Goal: Check status: Check status

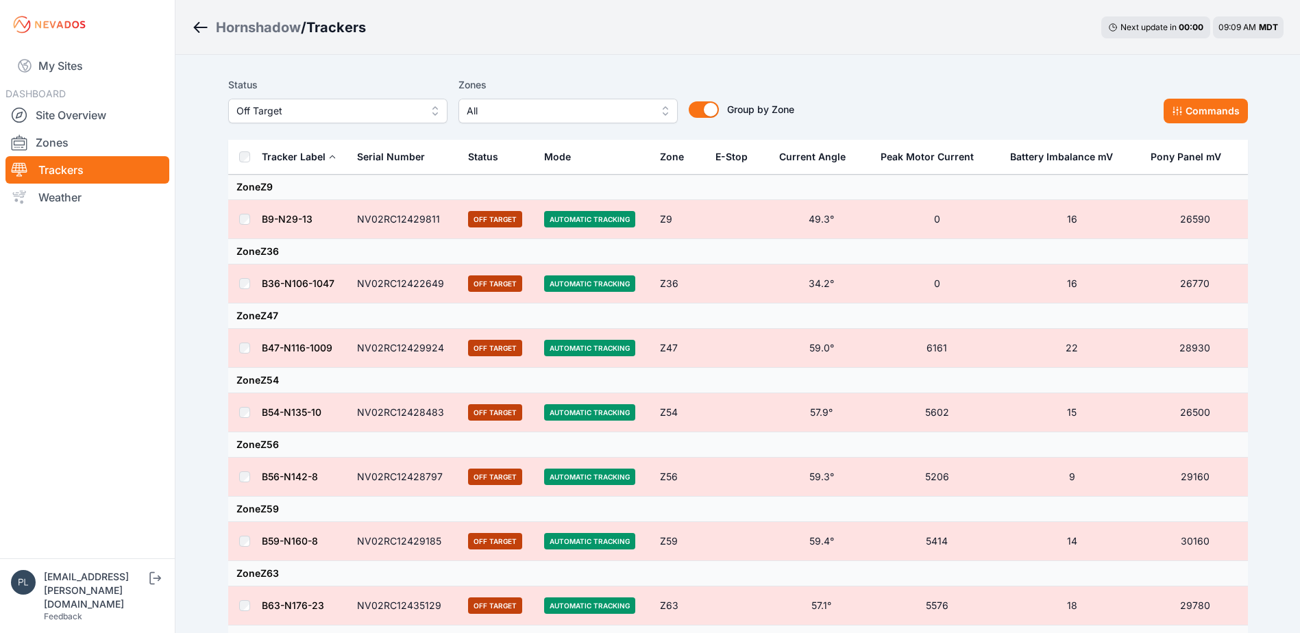
click at [179, 333] on div "Hornshadow / Trackers Next update in 00 : 00 09:09 AM MDT Status Off Target Zon…" at bounding box center [650, 517] width 1300 height 1035
click at [465, 32] on div "Hornshadow / Trackers Next update in 00 : 00 09:09 AM MDT" at bounding box center [737, 27] width 1124 height 55
click at [160, 286] on nav "My Sites DASHBOARD Site Overview Zones Trackers Weather" at bounding box center [87, 298] width 175 height 498
click at [193, 266] on div "Hornshadow / Trackers Next update in 00 : 00 09:09 AM MDT Status Off Target Zon…" at bounding box center [650, 517] width 1300 height 1035
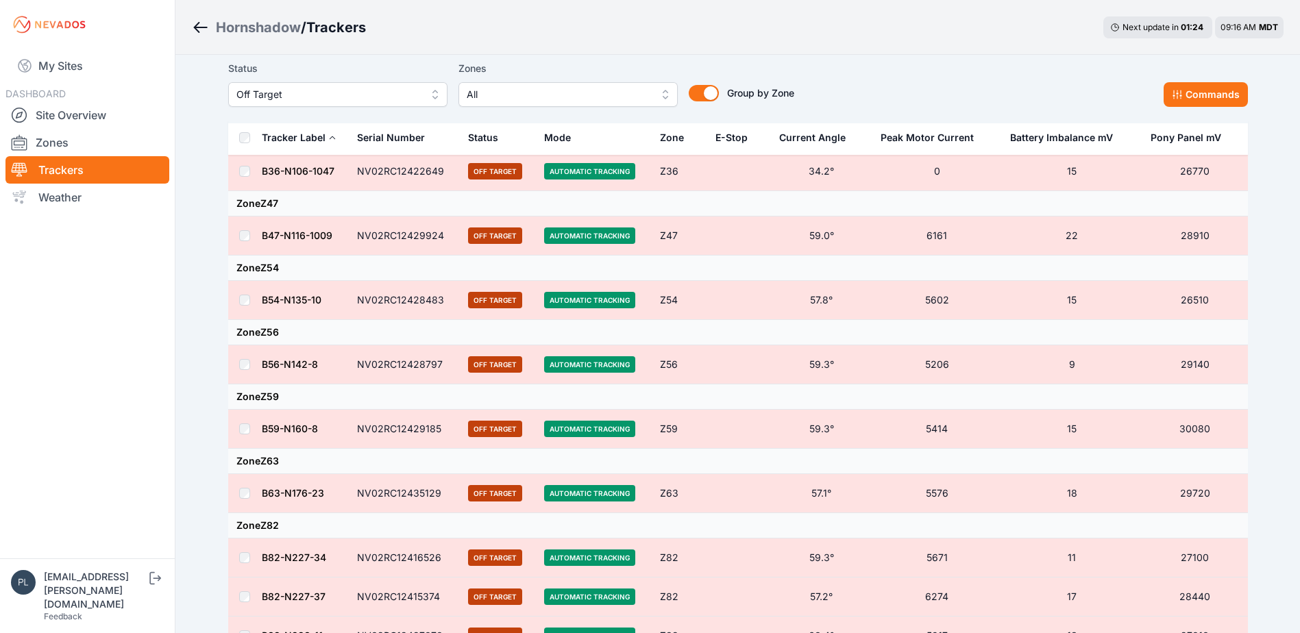
scroll to position [137, 0]
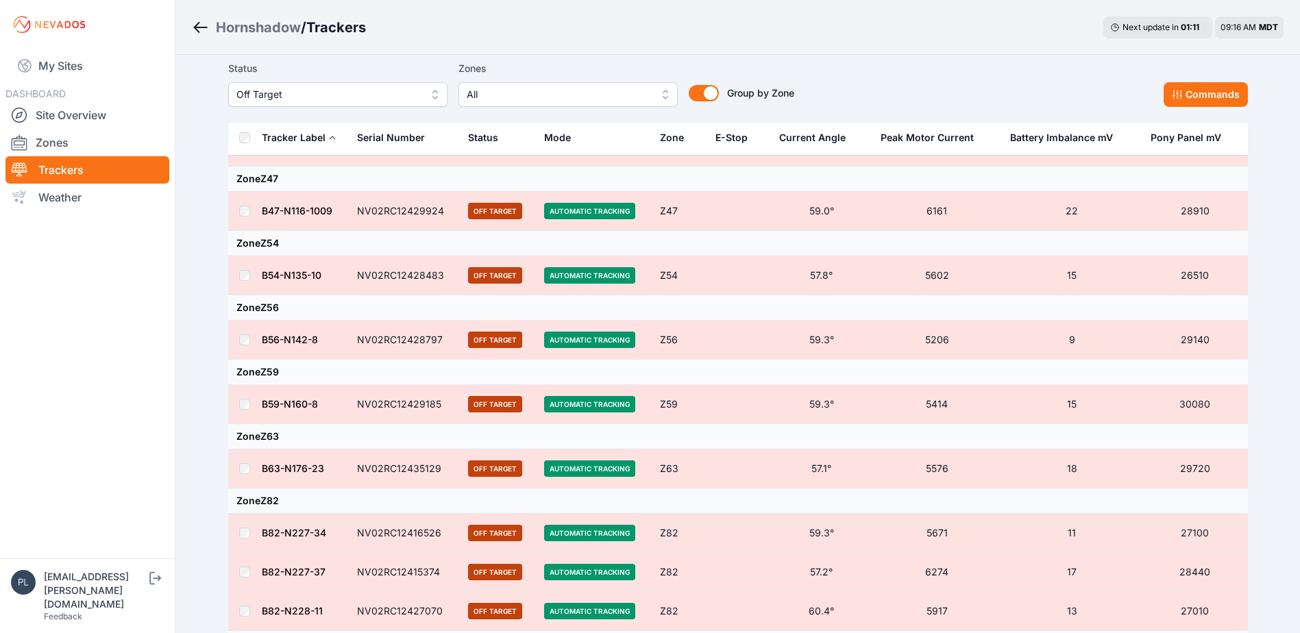
click at [165, 282] on nav "My Sites DASHBOARD Site Overview Zones Trackers Weather" at bounding box center [87, 298] width 175 height 498
drag, startPoint x: 319, startPoint y: 88, endPoint x: 282, endPoint y: 159, distance: 79.4
drag, startPoint x: 282, startPoint y: 159, endPoint x: 165, endPoint y: 437, distance: 301.8
click at [166, 441] on nav "My Sites DASHBOARD Site Overview Zones Trackers Weather" at bounding box center [87, 298] width 175 height 498
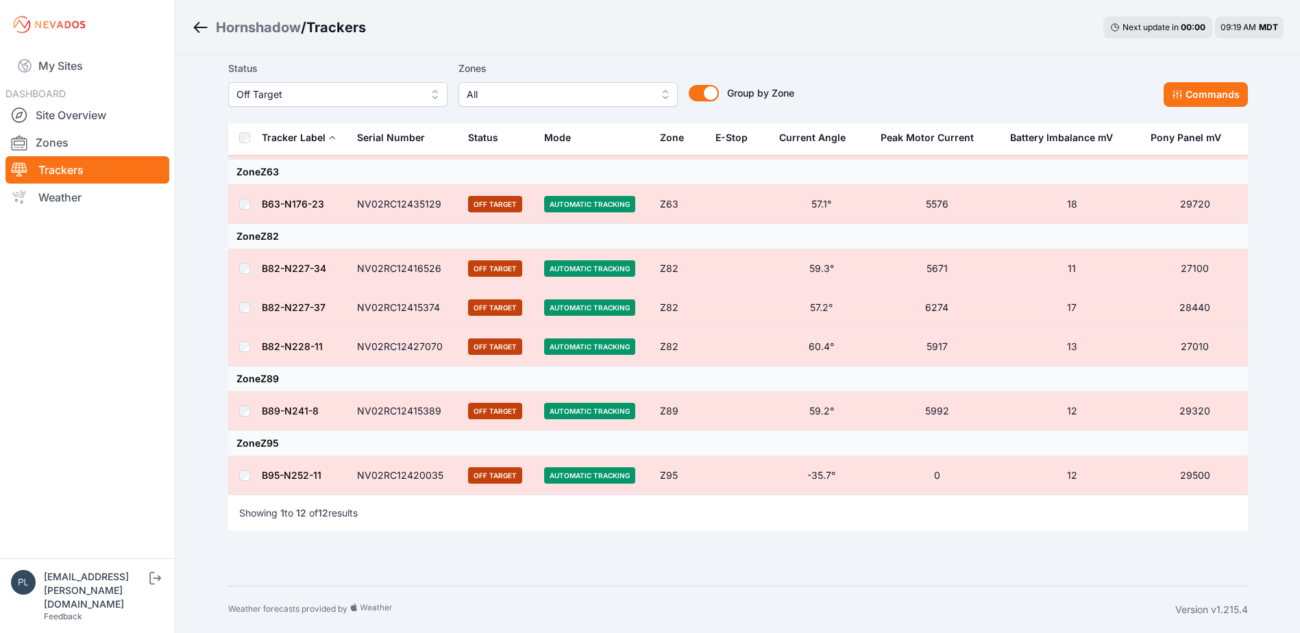
scroll to position [0, 0]
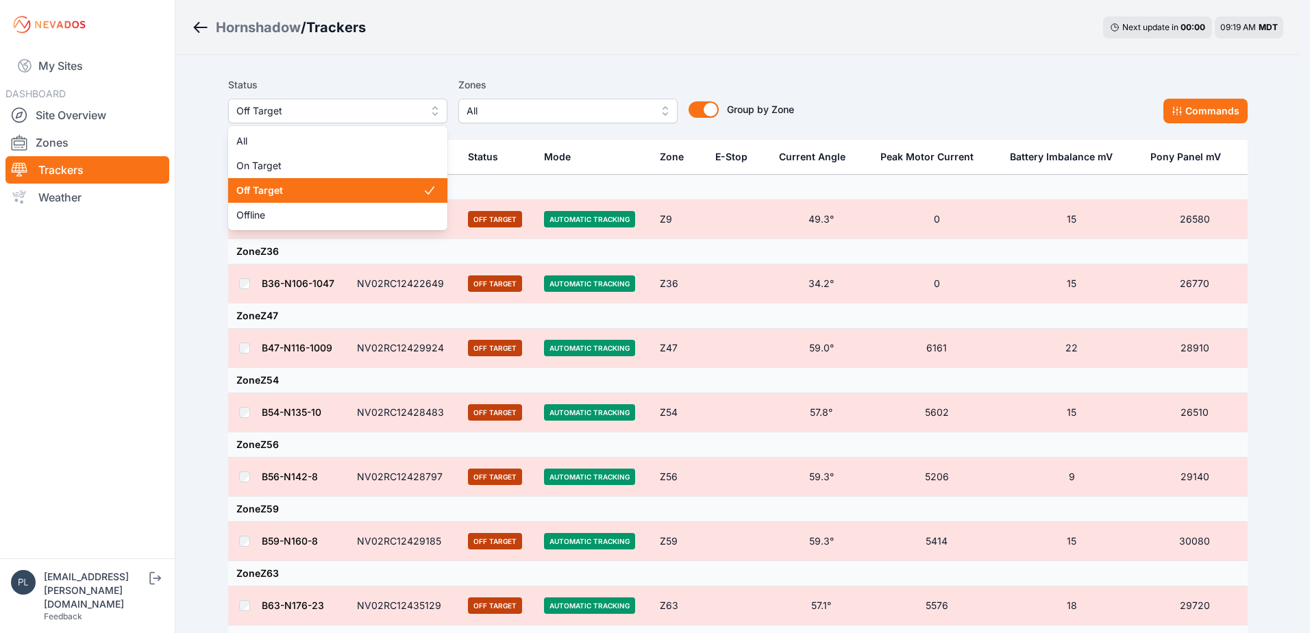
click at [369, 112] on span "Off Target" at bounding box center [328, 111] width 184 height 16
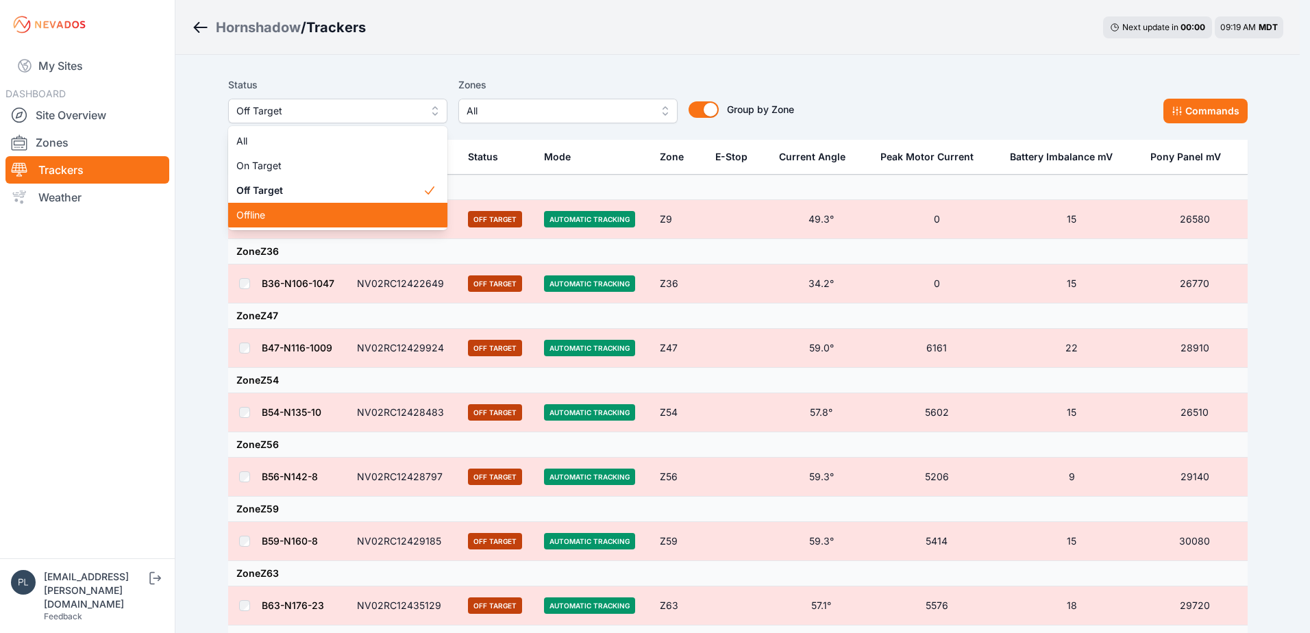
click at [344, 217] on span "Offline" at bounding box center [329, 215] width 186 height 14
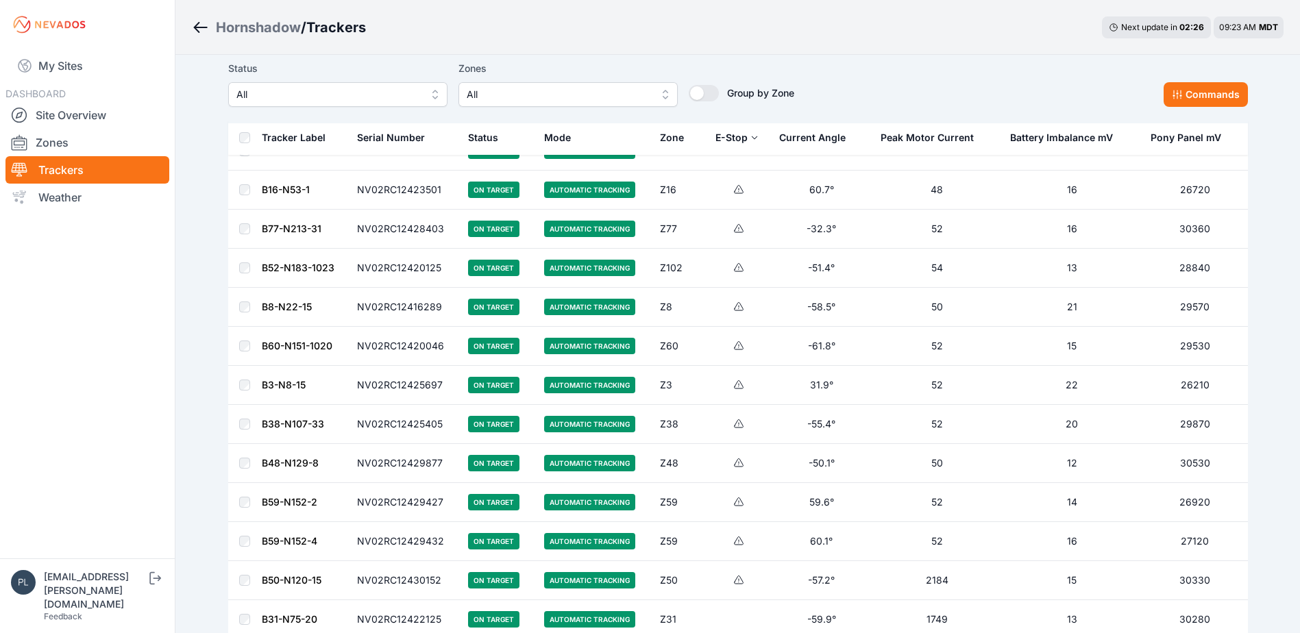
scroll to position [137, 0]
